Goal: Information Seeking & Learning: Learn about a topic

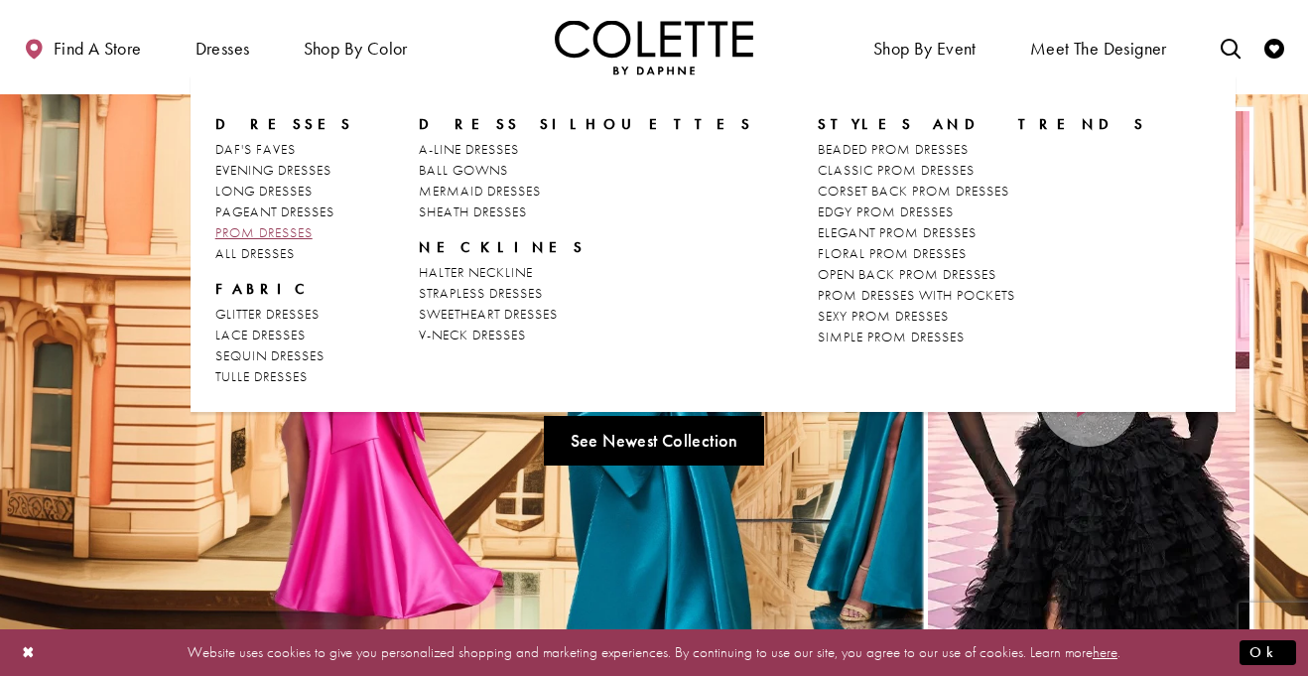
click at [258, 232] on span "PROM DRESSES" at bounding box center [263, 232] width 97 height 18
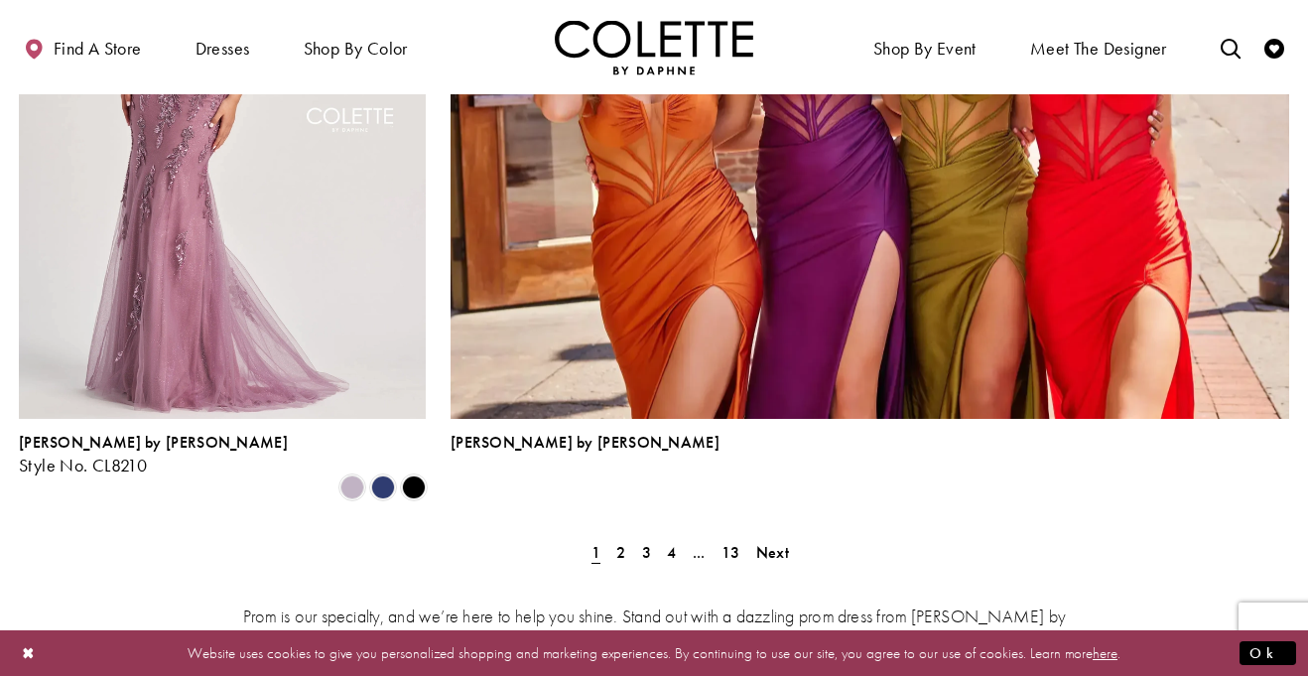
scroll to position [4441, 0]
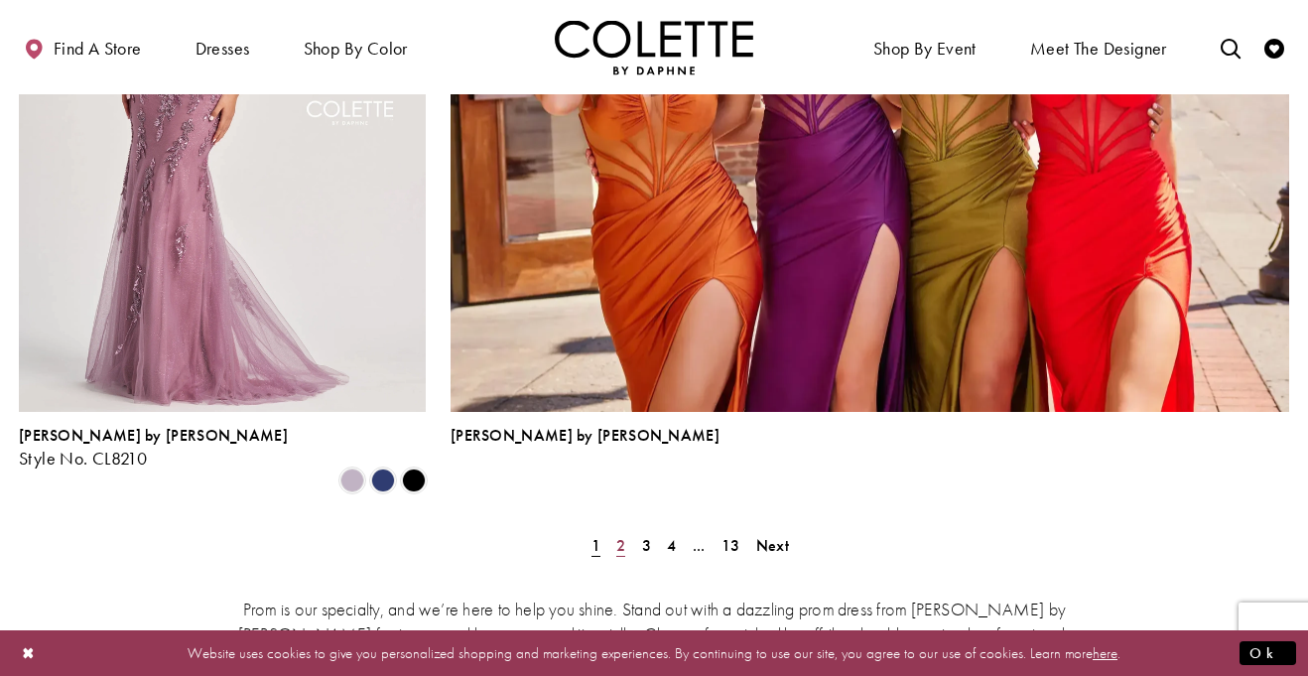
click at [614, 531] on link "2" at bounding box center [620, 545] width 21 height 29
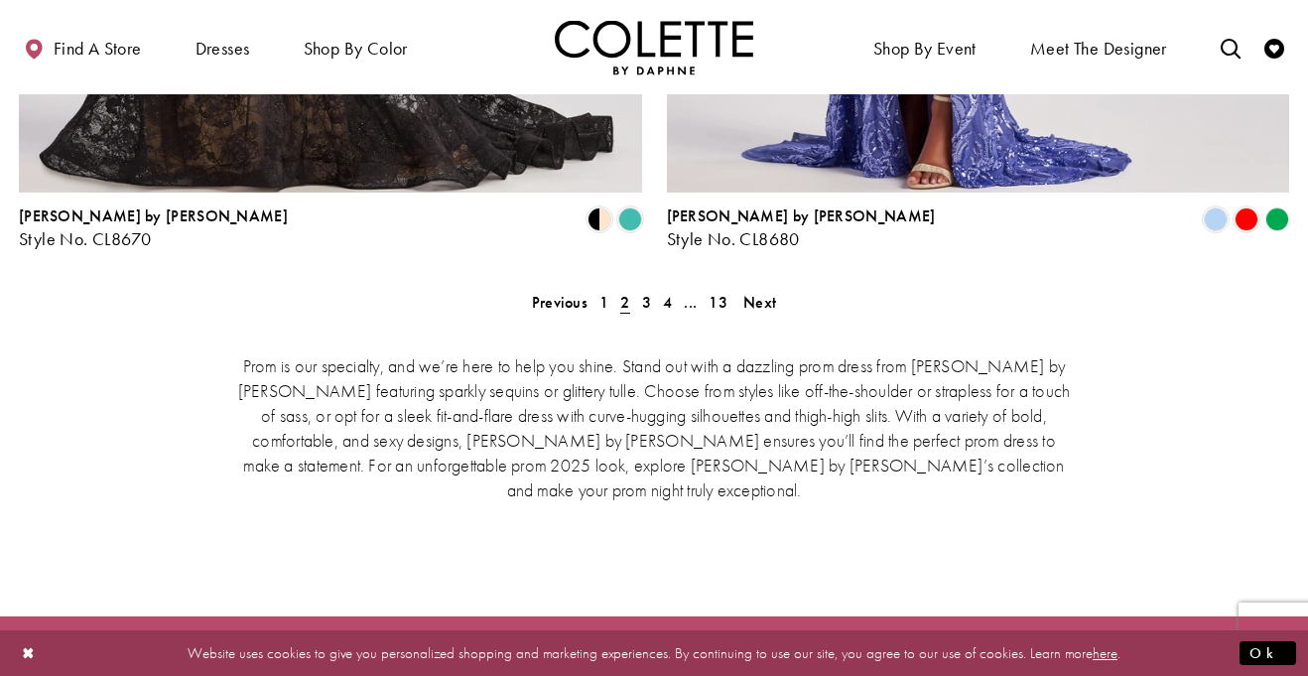
scroll to position [4277, 0]
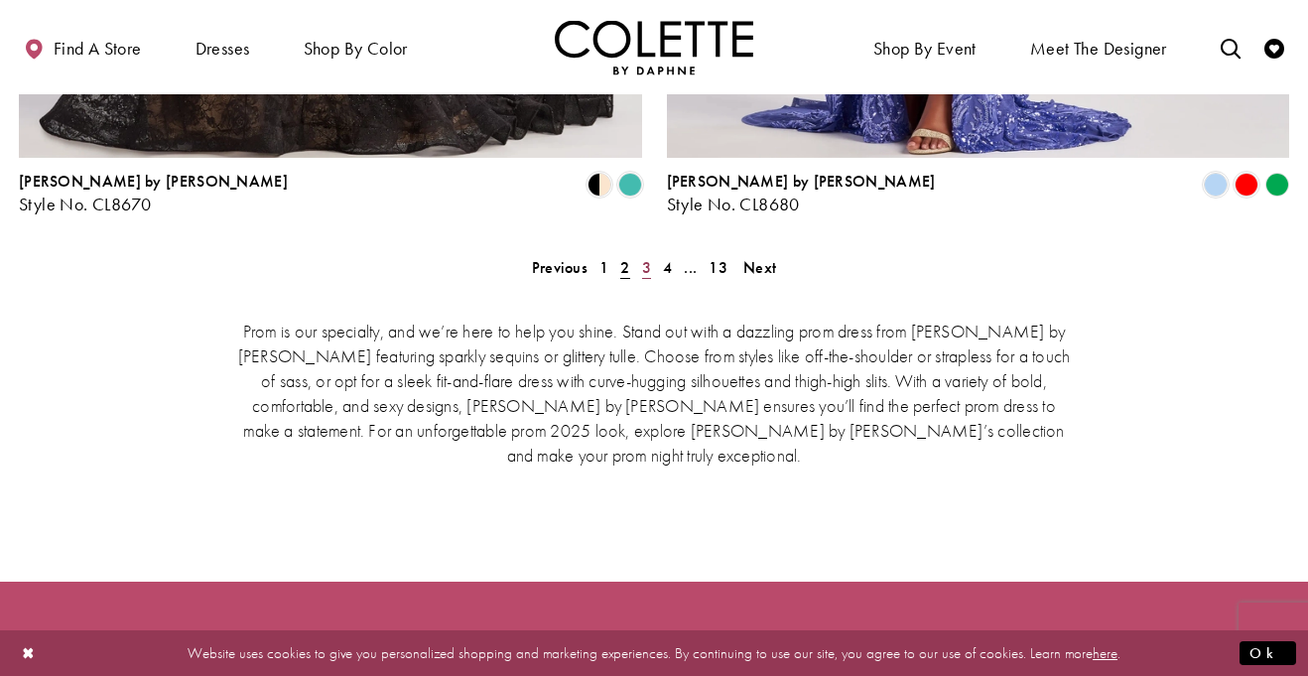
click at [645, 257] on span "3" at bounding box center [646, 267] width 9 height 21
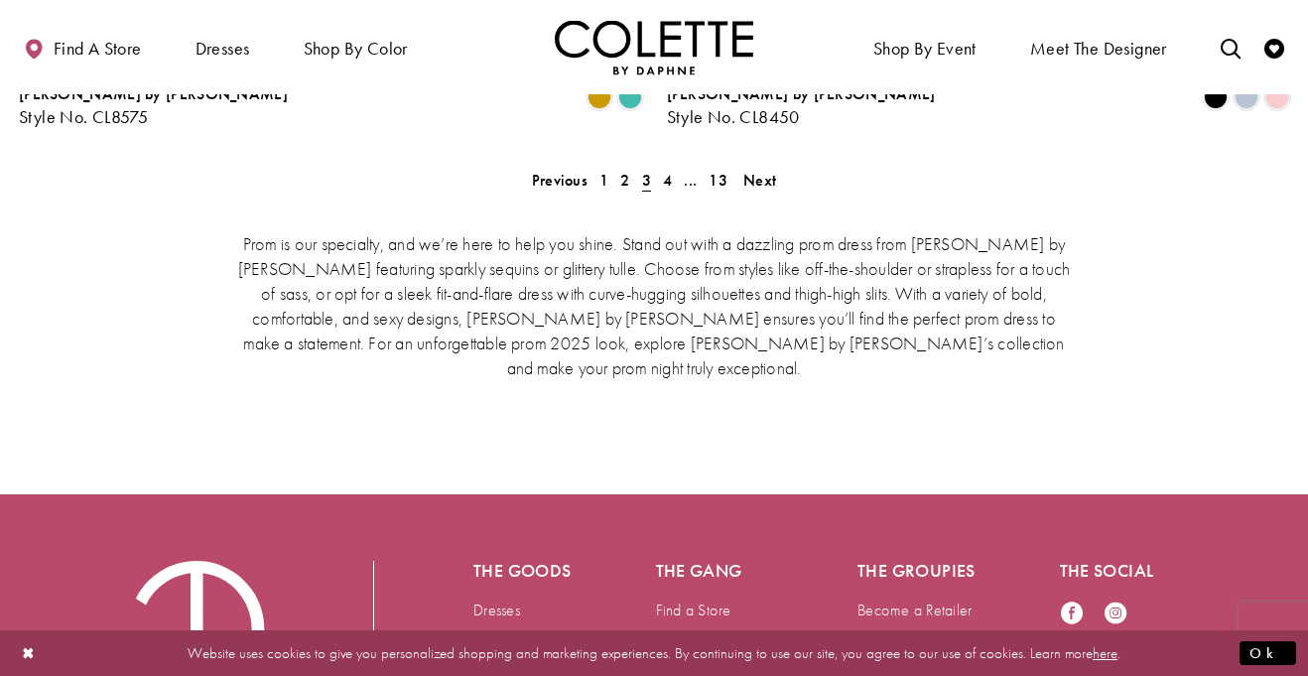
scroll to position [4226, 0]
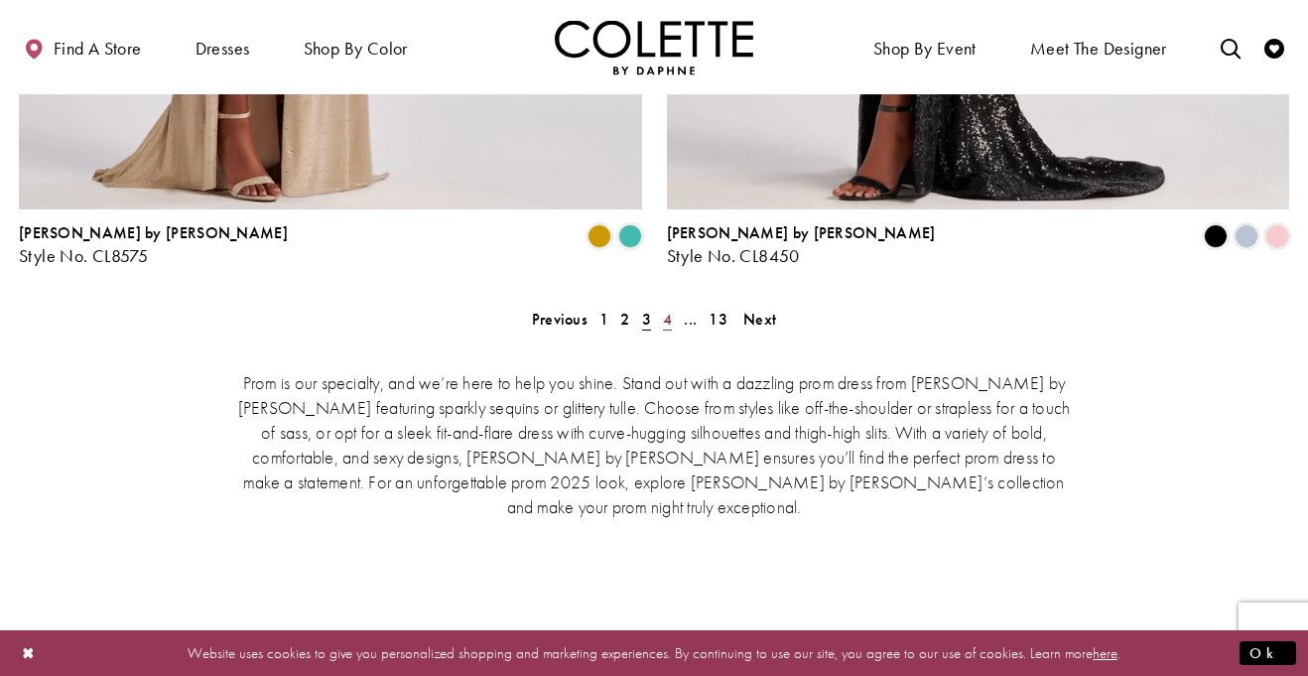
click at [666, 309] on span "4" at bounding box center [667, 319] width 9 height 21
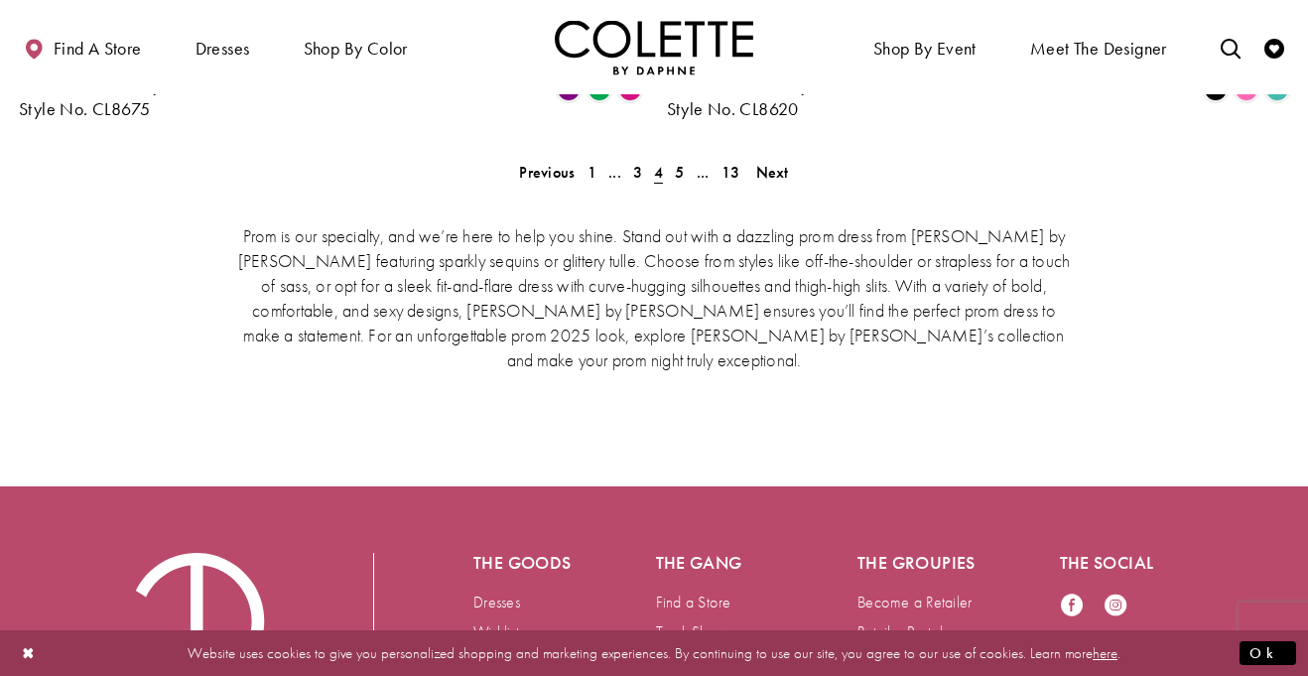
scroll to position [4271, 0]
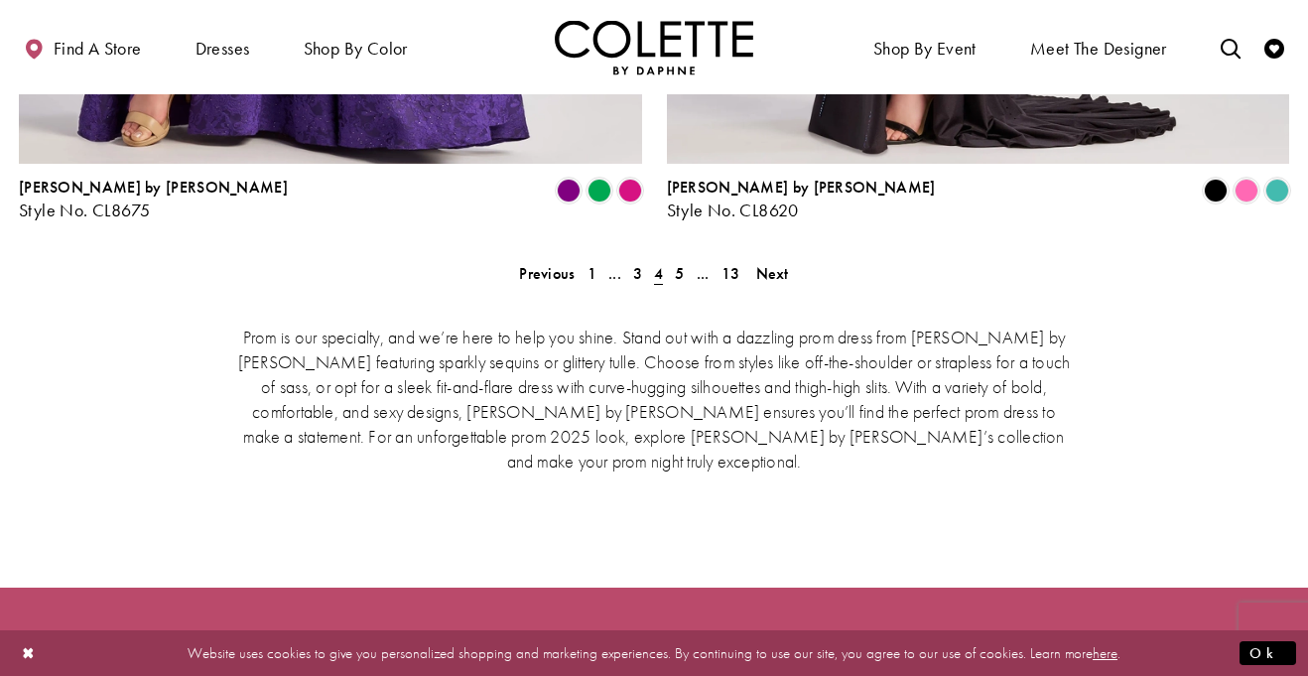
click at [685, 282] on div "Prom is our specialty, and we’re here to help you shine. Stand out with a dazzl…" at bounding box center [654, 397] width 1270 height 231
click at [679, 263] on span "5" at bounding box center [679, 273] width 9 height 21
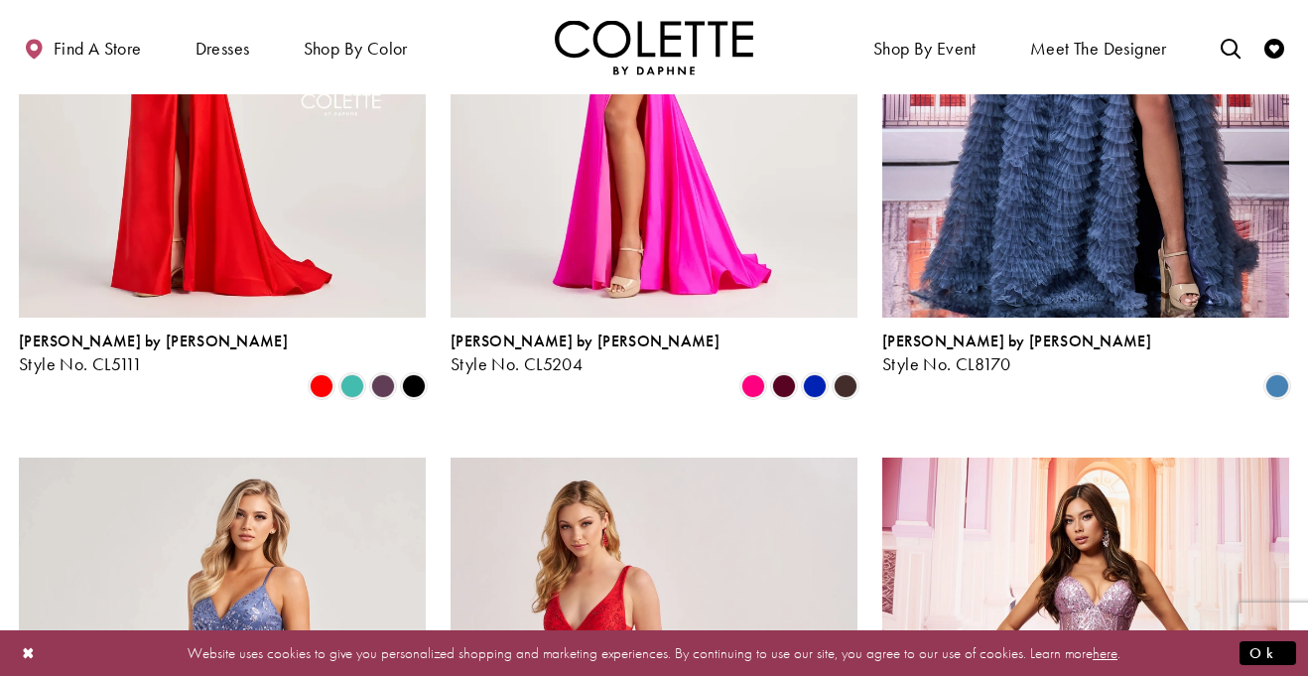
scroll to position [1607, 0]
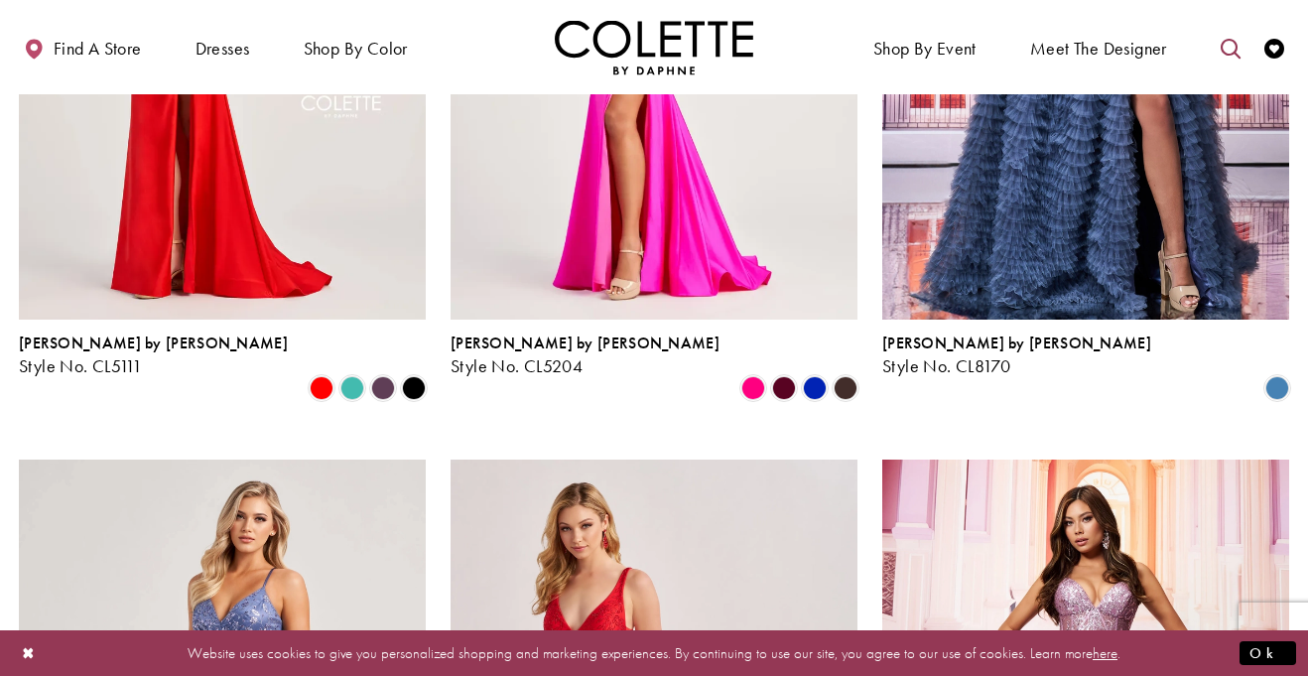
click at [1235, 50] on icon "Toggle search" at bounding box center [1230, 49] width 20 height 20
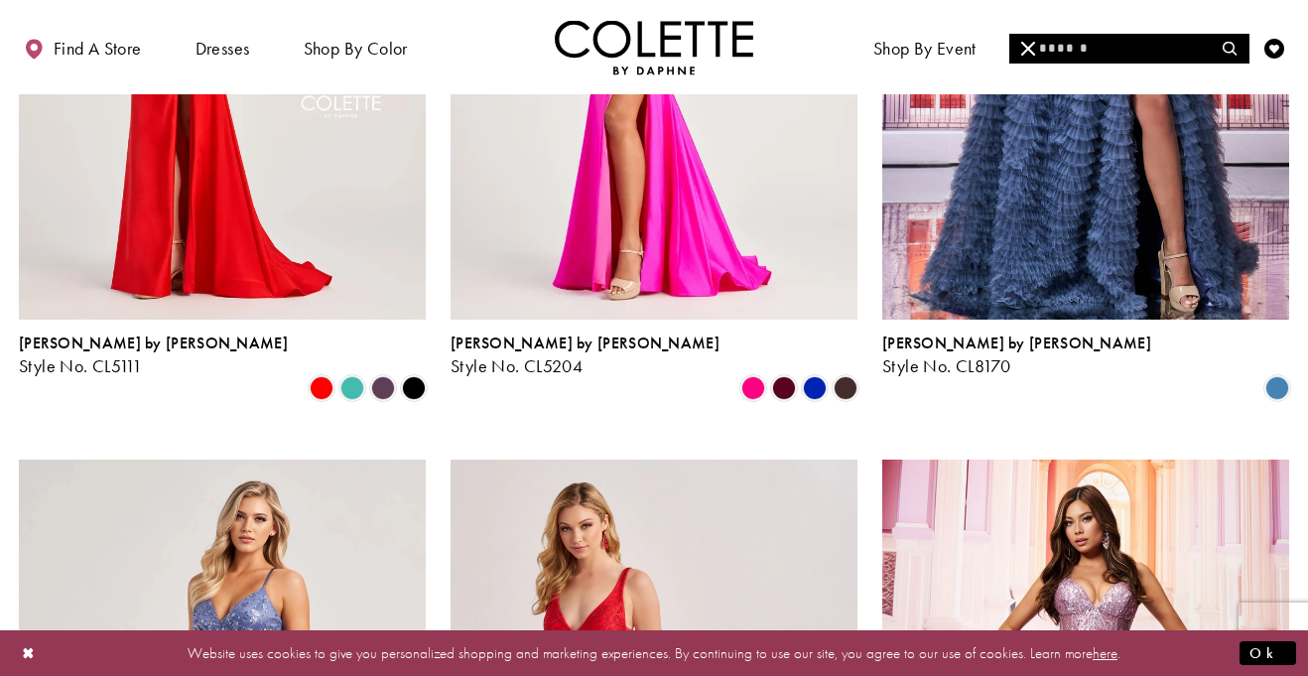
paste input "********"
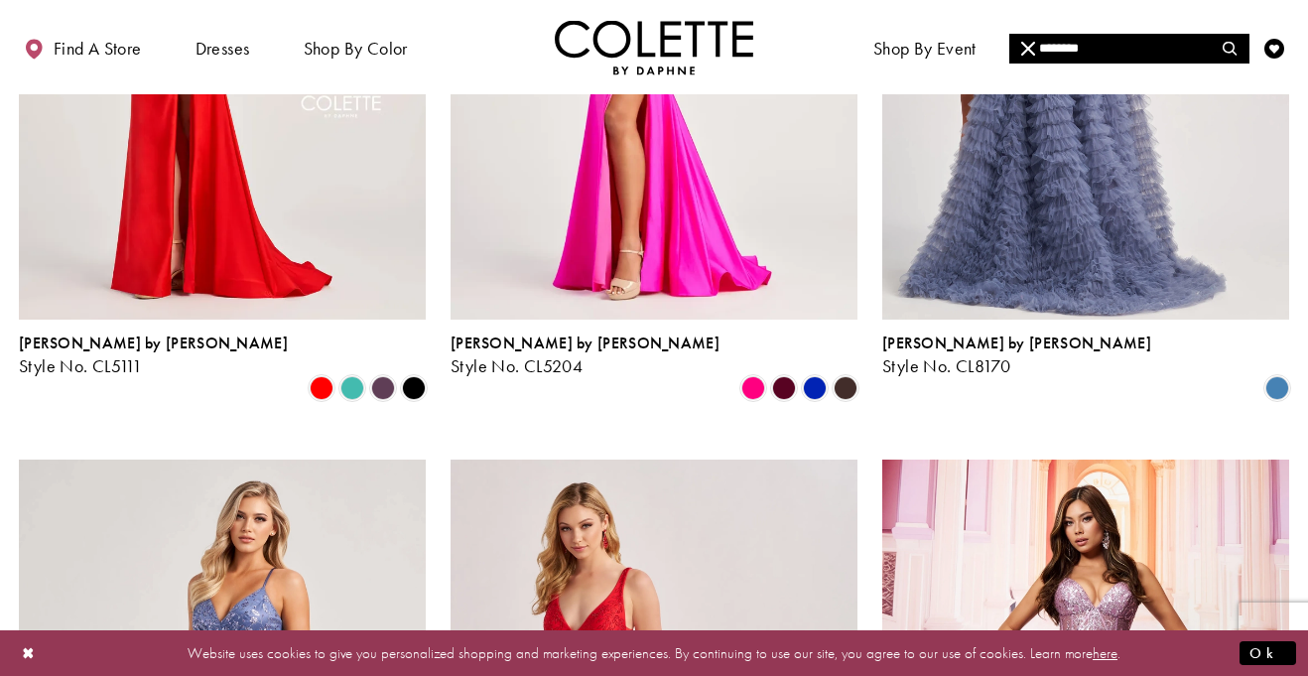
type input "********"
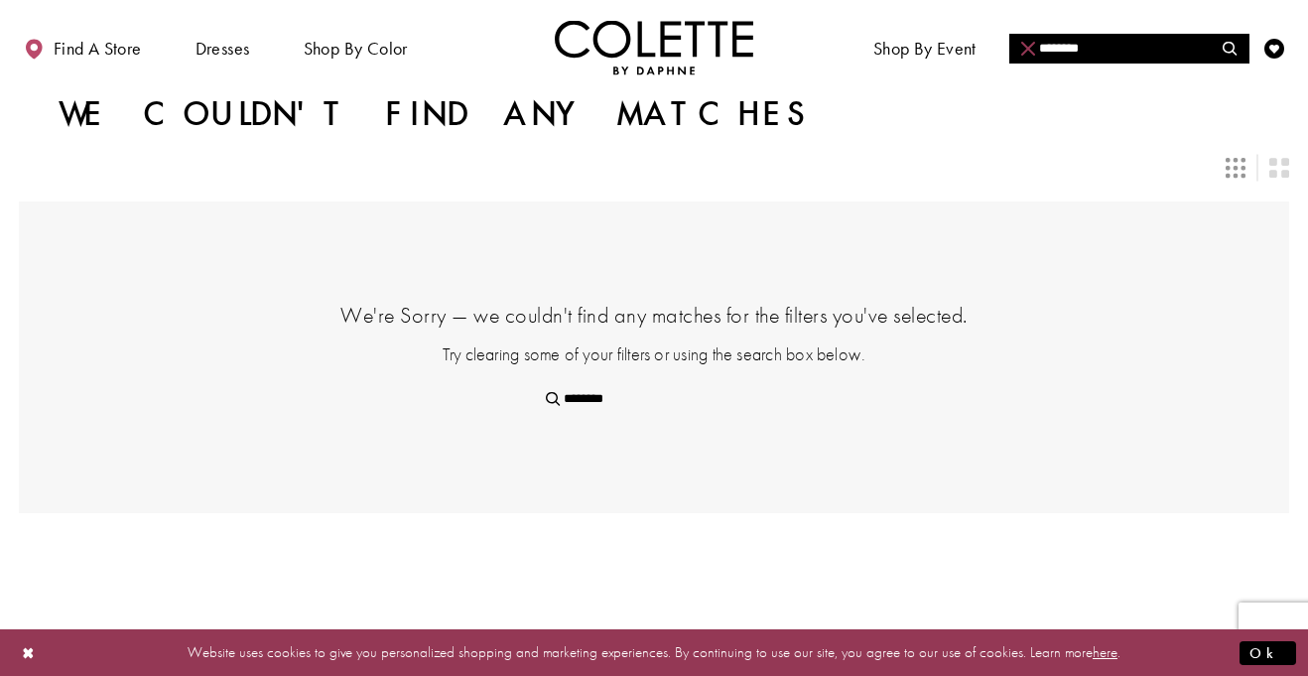
click at [1035, 42] on icon "Close Search" at bounding box center [1028, 49] width 14 height 14
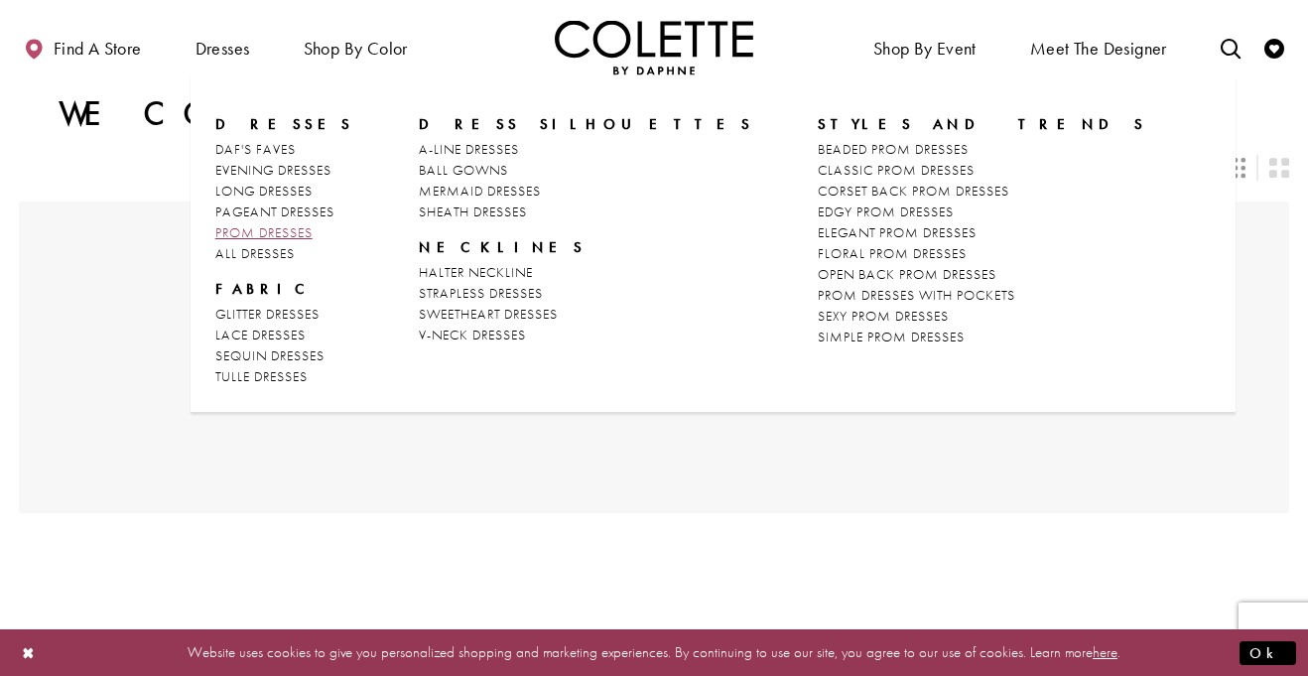
click at [239, 236] on span "PROM DRESSES" at bounding box center [263, 232] width 97 height 18
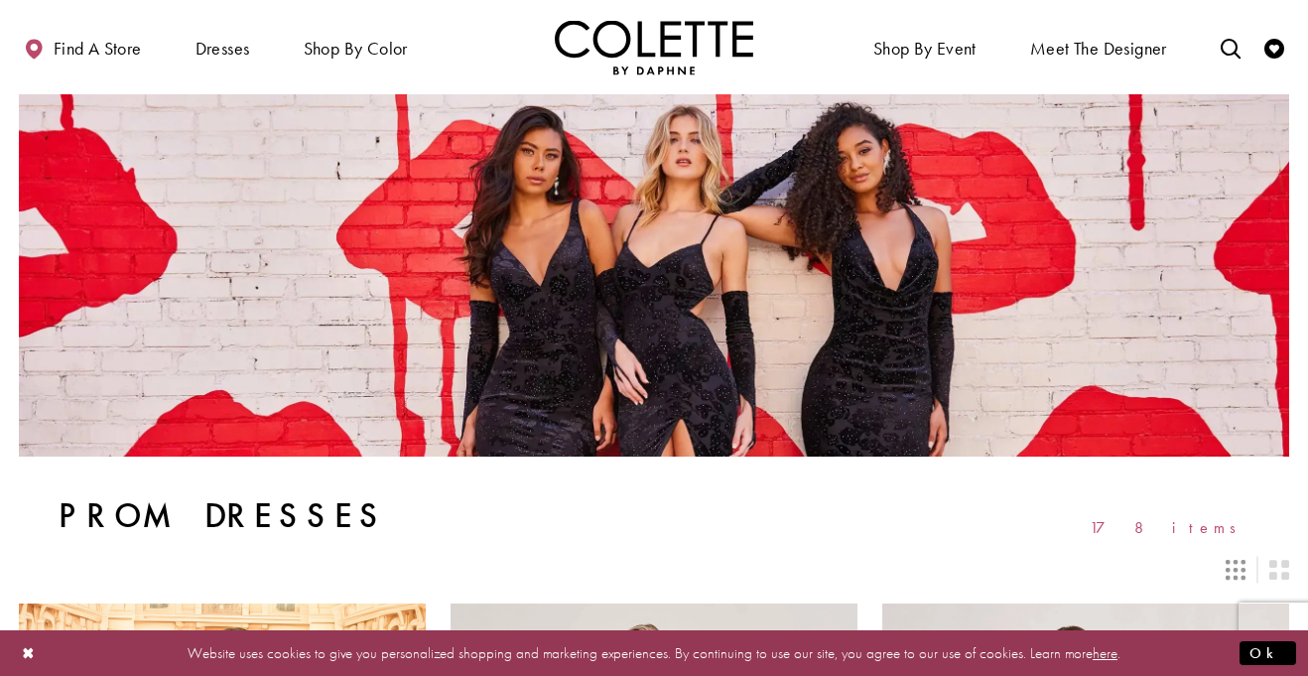
scroll to position [127, 0]
